Goal: Task Accomplishment & Management: Manage account settings

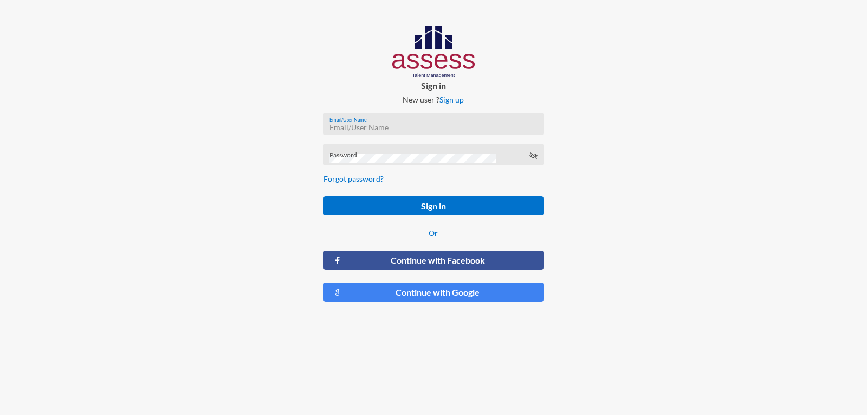
click at [354, 125] on input "Email/User Name" at bounding box center [433, 127] width 208 height 9
type input "a1234"
click at [356, 152] on div "Password" at bounding box center [433, 157] width 208 height 16
click at [324, 196] on button "Sign in" at bounding box center [433, 205] width 219 height 19
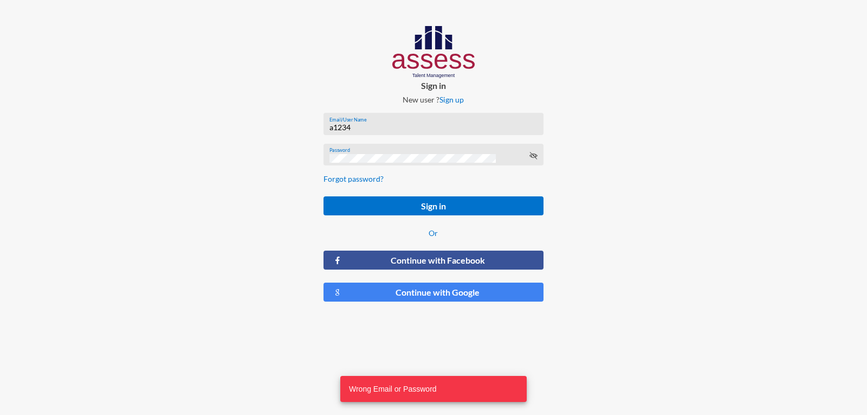
click at [531, 156] on icon at bounding box center [533, 155] width 9 height 9
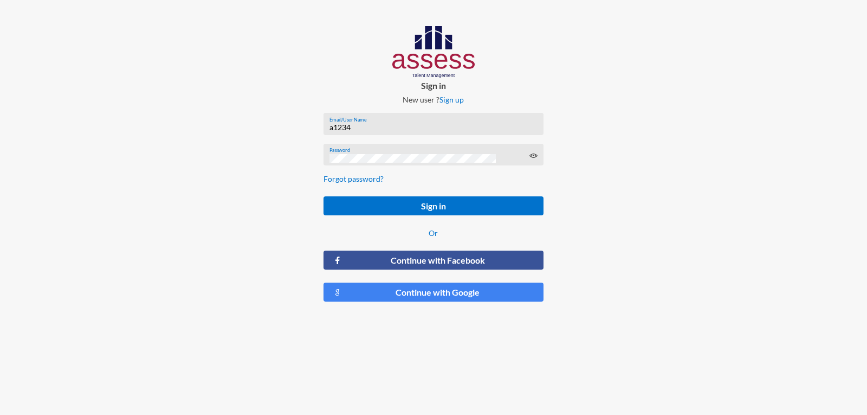
click at [324, 196] on button "Sign in" at bounding box center [433, 205] width 219 height 19
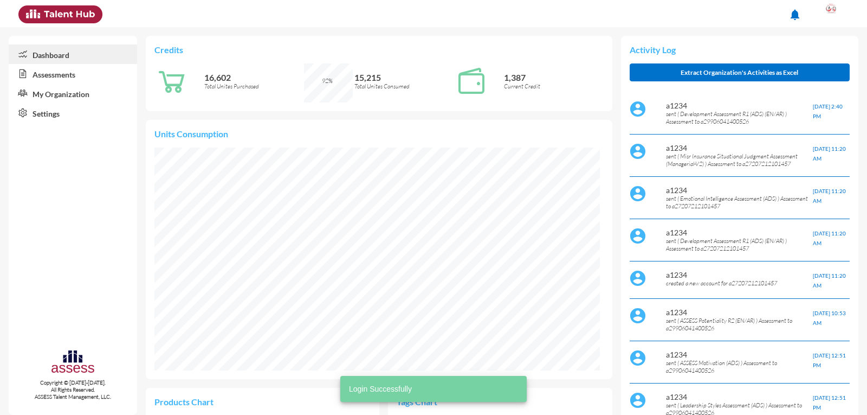
scroll to position [223, 445]
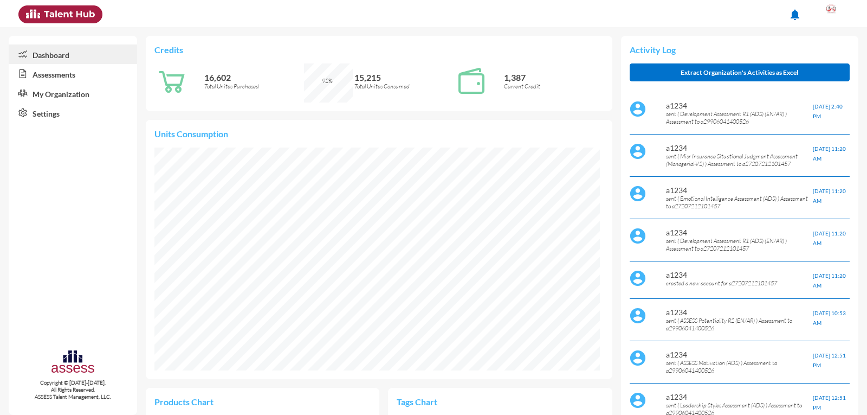
click at [71, 93] on link "My Organization" at bounding box center [73, 93] width 128 height 20
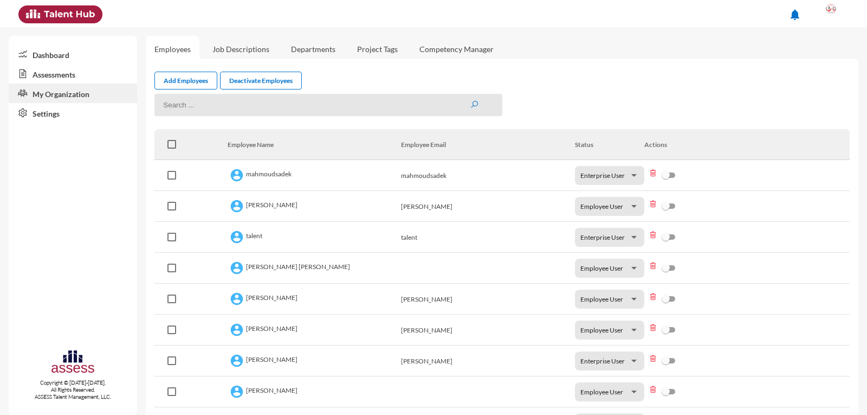
scroll to position [54, 0]
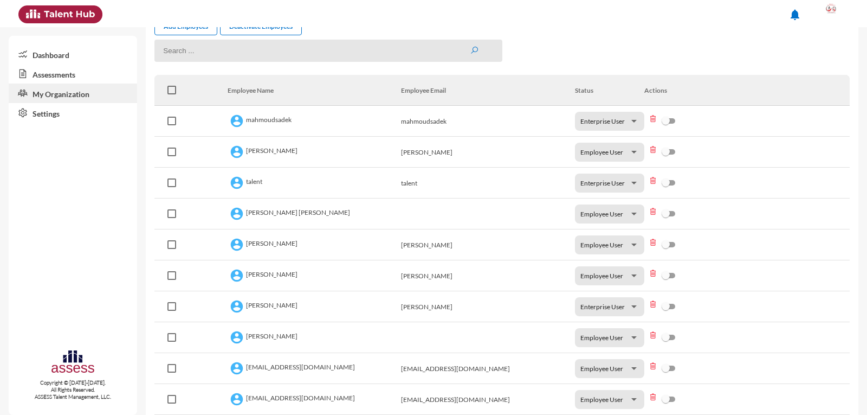
click at [278, 119] on td "mahmoudsadek" at bounding box center [315, 121] width 174 height 31
copy td "mahmoudsadek"
click at [839, 12] on div at bounding box center [832, 14] width 22 height 22
click at [820, 105] on link "Logout" at bounding box center [820, 99] width 57 height 21
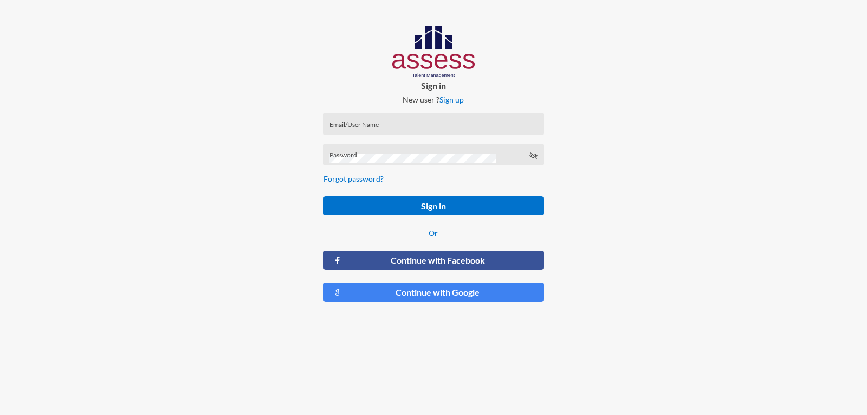
click at [373, 121] on div "Email/User Name" at bounding box center [433, 126] width 208 height 16
click at [364, 130] on input "Email/User Name" at bounding box center [433, 127] width 208 height 9
paste input "mahmoudsadek"
type input "mahmoudsadek"
click at [324, 196] on button "Sign in" at bounding box center [433, 205] width 219 height 19
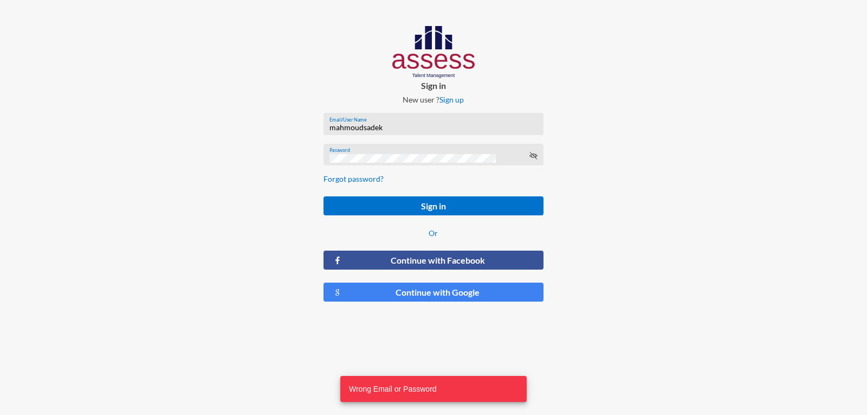
click at [324, 196] on button "Sign in" at bounding box center [433, 205] width 219 height 19
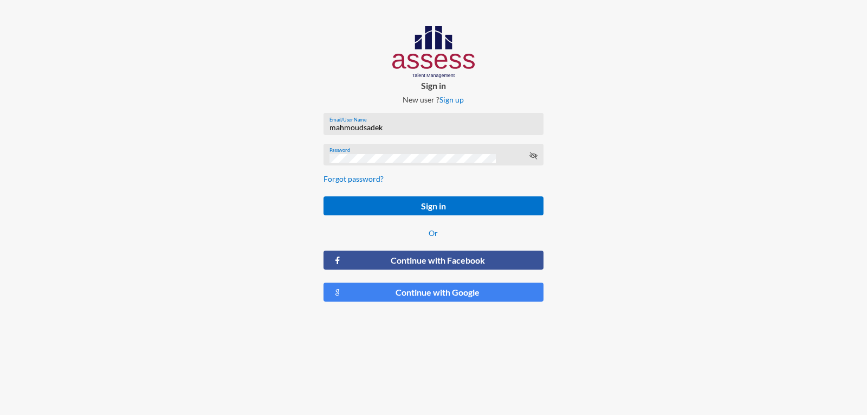
click at [324, 196] on button "Sign in" at bounding box center [433, 205] width 219 height 19
click at [535, 152] on icon at bounding box center [533, 155] width 9 height 9
click at [535, 153] on icon at bounding box center [533, 155] width 9 height 9
click at [254, 164] on div "Sign in New user ? Sign up mahmoudsadek Email/User Name Password Forgot passwor…" at bounding box center [433, 168] width 867 height 336
click at [324, 196] on button "Sign in" at bounding box center [433, 205] width 219 height 19
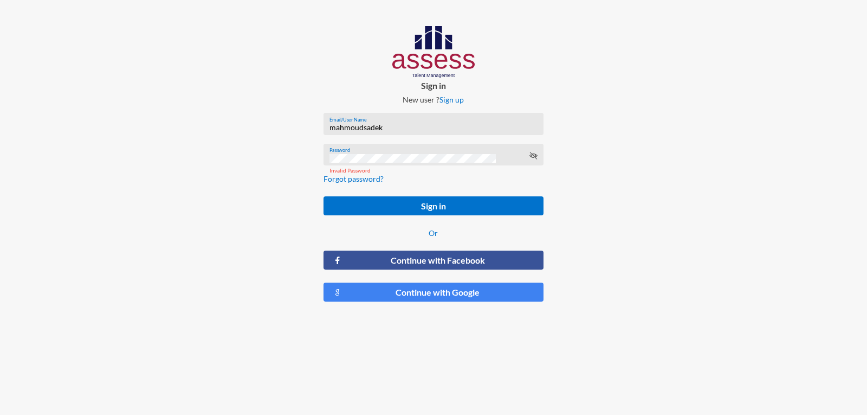
click at [324, 196] on button "Sign in" at bounding box center [433, 205] width 219 height 19
click at [382, 143] on form "mahmoudsadek Email/User Name Password Invalid Password Forgot password? Sign in…" at bounding box center [433, 207] width 237 height 206
drag, startPoint x: 414, startPoint y: 117, endPoint x: 407, endPoint y: 121, distance: 8.3
click at [407, 121] on div "mahmoudsadek Email/User Name" at bounding box center [433, 124] width 219 height 22
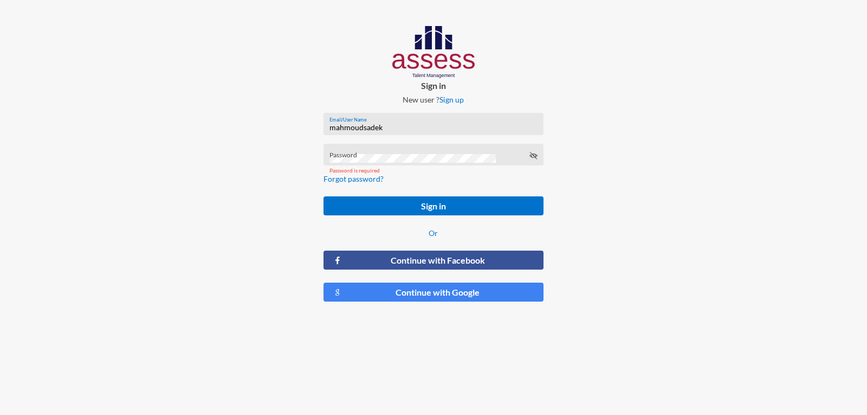
click at [406, 122] on div "mahmoudsadek Email/User Name" at bounding box center [433, 126] width 208 height 16
drag, startPoint x: 307, startPoint y: 127, endPoint x: 288, endPoint y: 129, distance: 19.0
click at [288, 129] on div "Sign in New user ? Sign up mahmoudsadek Email/User Name Password Password is re…" at bounding box center [433, 168] width 867 height 336
drag, startPoint x: 359, startPoint y: 125, endPoint x: 351, endPoint y: 124, distance: 7.8
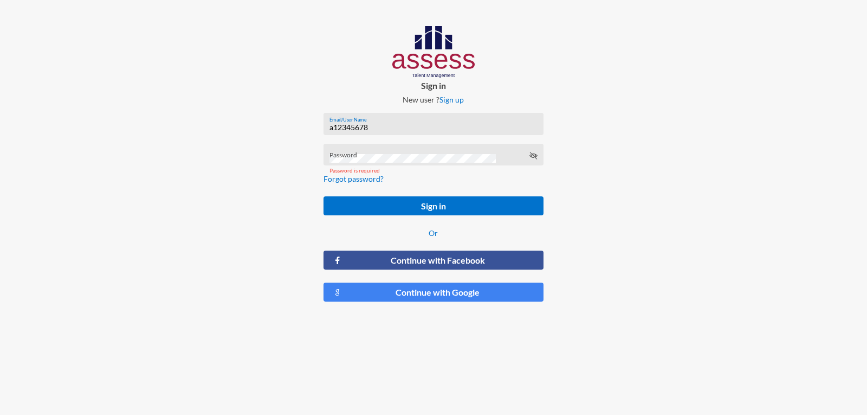
click at [351, 124] on input "a12345678" at bounding box center [433, 127] width 208 height 9
drag, startPoint x: 370, startPoint y: 127, endPoint x: 354, endPoint y: 124, distance: 16.0
click at [353, 125] on input "a12345678" at bounding box center [433, 127] width 208 height 9
type input "a1234"
click at [359, 163] on div "Password is required" at bounding box center [433, 170] width 219 height 22
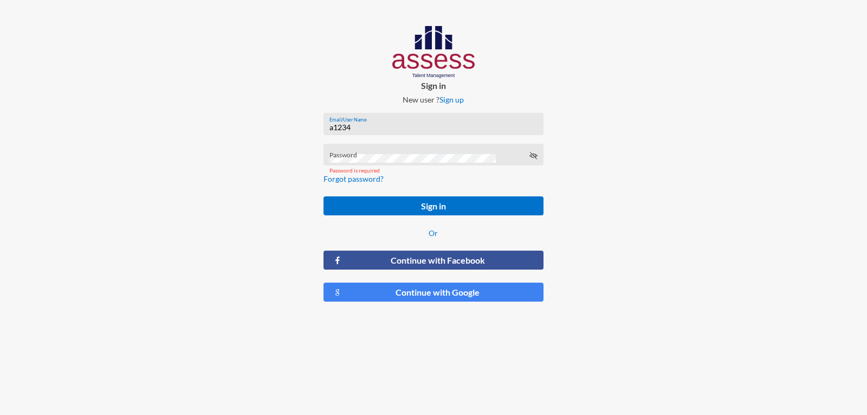
click at [358, 152] on div "Password" at bounding box center [433, 157] width 208 height 16
click at [324, 196] on button "Sign in" at bounding box center [433, 205] width 219 height 19
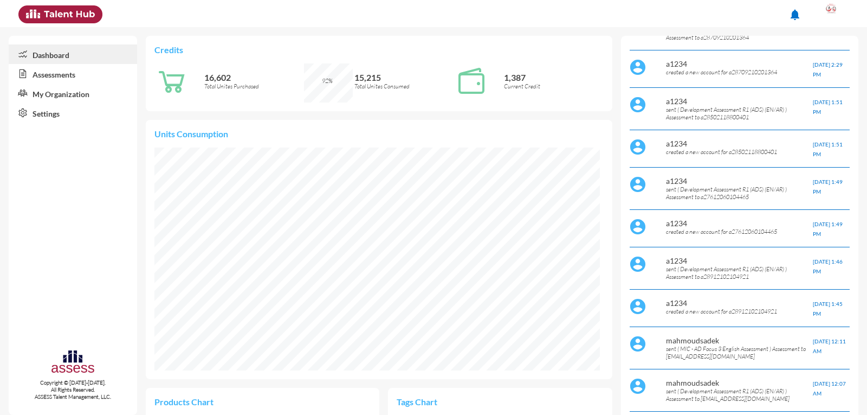
scroll to position [2813, 0]
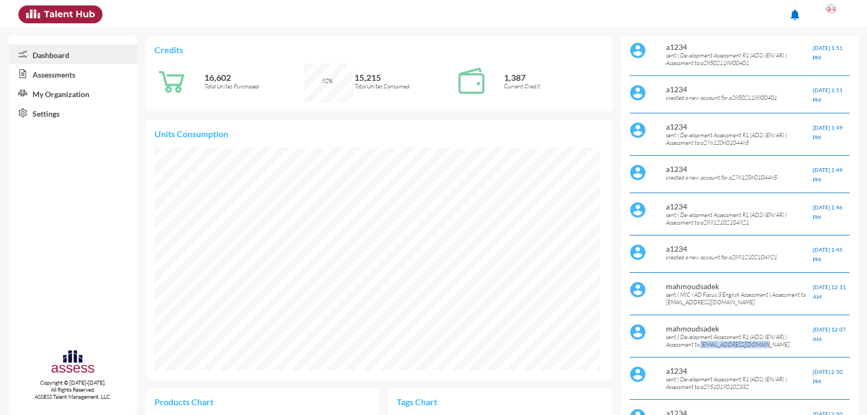
drag, startPoint x: 696, startPoint y: 282, endPoint x: 790, endPoint y: 280, distance: 94.3
click at [790, 333] on p "sent ( Development Assessment R1 (ADS) (EN/AR) ) Assessment to [EMAIL_ADDRESS][…" at bounding box center [739, 340] width 147 height 15
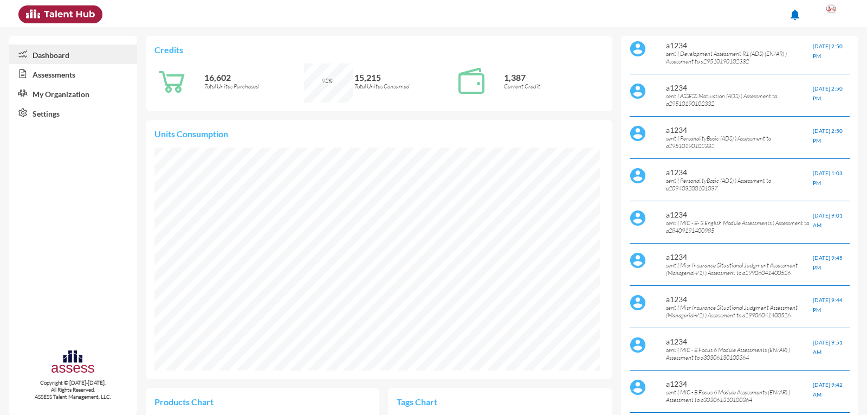
scroll to position [3192, 0]
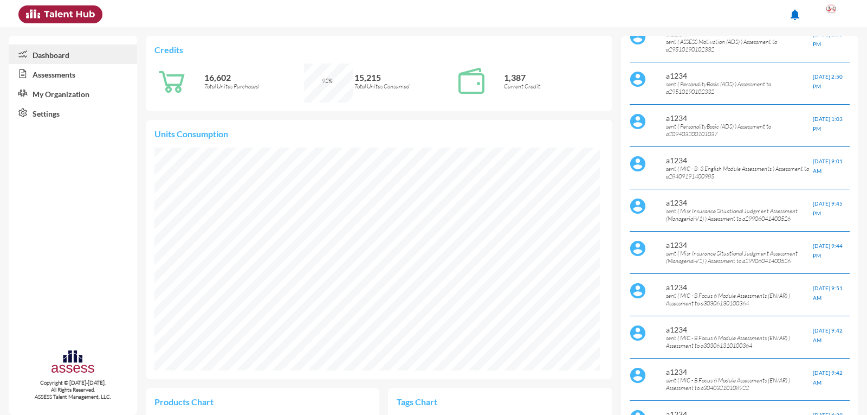
click at [671, 292] on p "sent ( MIC - B Focus 6 Module Assessments (EN/AR) ) Assessment to a303061301003…" at bounding box center [739, 299] width 147 height 15
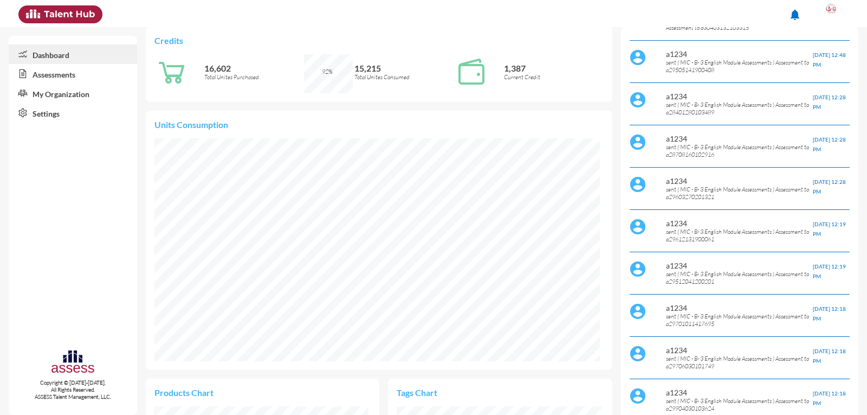
scroll to position [0, 0]
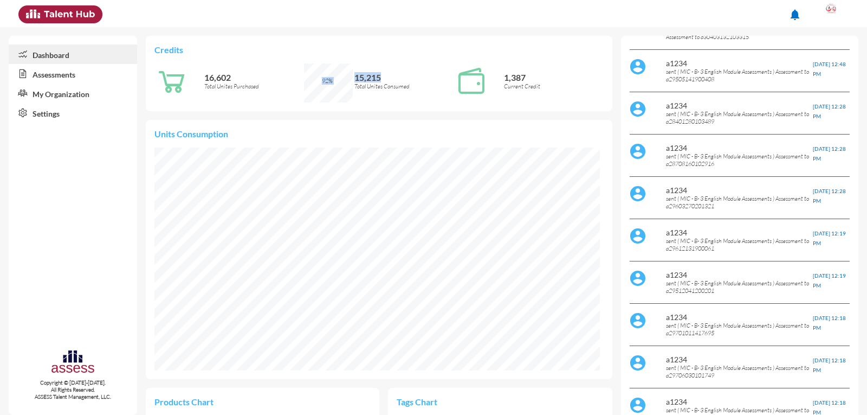
click at [396, 69] on div "92% 15,215 Total Unites Consumed" at bounding box center [379, 82] width 150 height 39
click at [385, 74] on p "15,215" at bounding box center [404, 77] width 100 height 10
click at [365, 74] on p "15,215" at bounding box center [404, 77] width 100 height 10
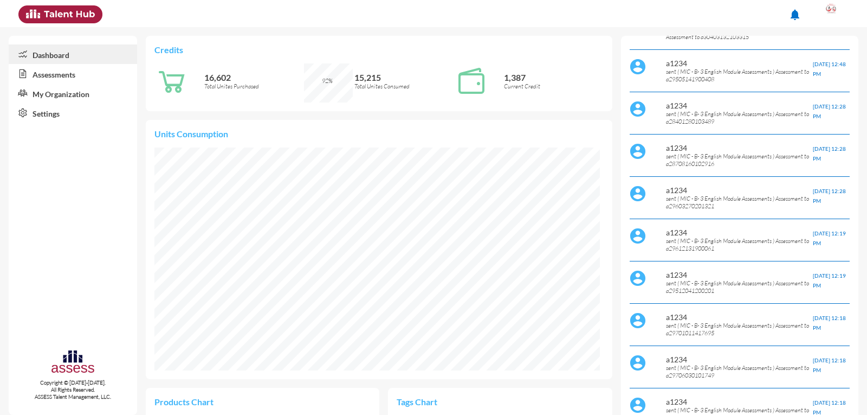
click at [513, 86] on p "Current Credit" at bounding box center [554, 86] width 100 height 8
click at [303, 99] on div "Credits 16,602 Total Unites Purchased 92% 15,215 Total Unites Consumed 1,387 Cu…" at bounding box center [379, 78] width 466 height 84
click at [157, 84] on icon at bounding box center [171, 80] width 35 height 35
click at [75, 75] on link "Assessments" at bounding box center [73, 74] width 128 height 20
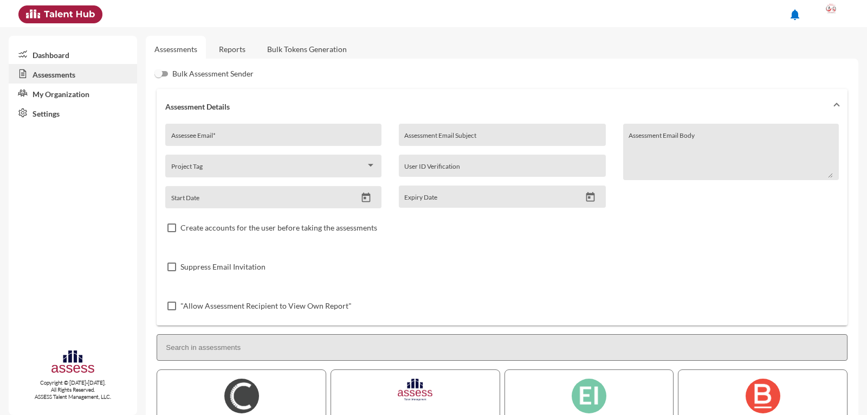
scroll to position [271, 0]
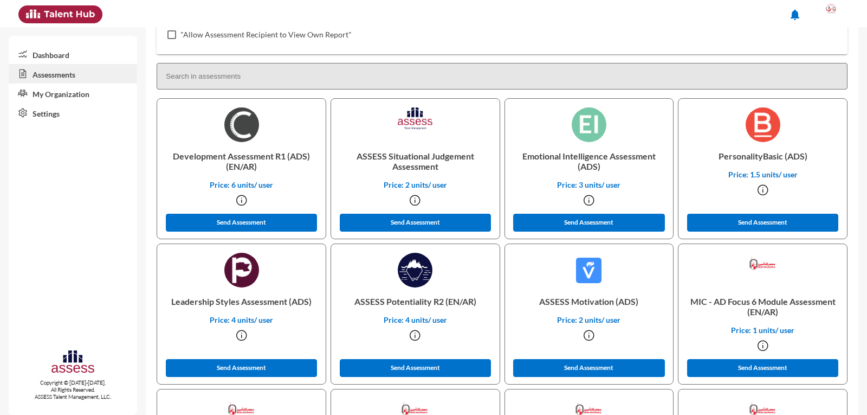
click at [73, 97] on link "My Organization" at bounding box center [73, 93] width 128 height 20
